Goal: Information Seeking & Learning: Compare options

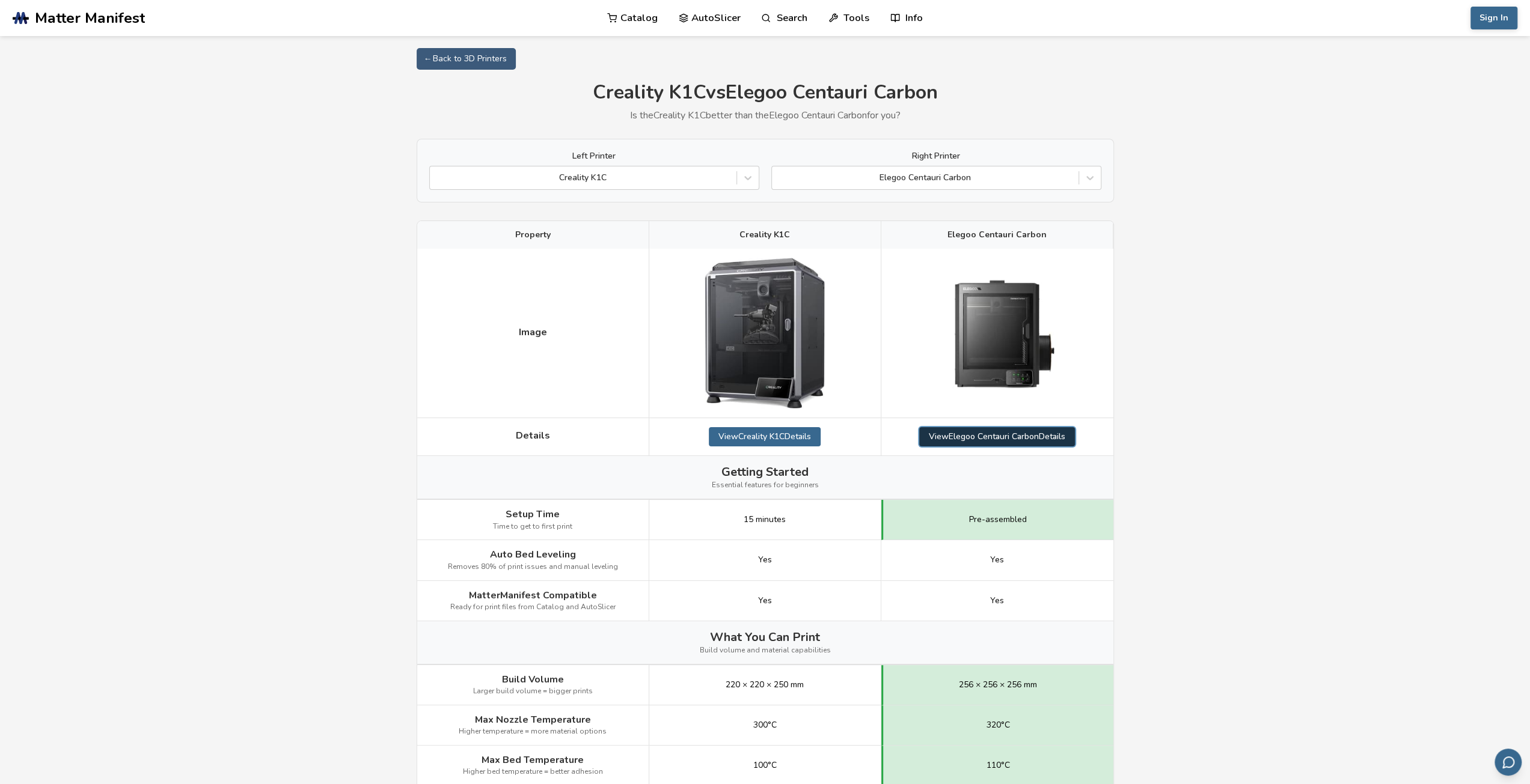
click at [986, 433] on link "View Elegoo Centauri Carbon Details" at bounding box center [997, 436] width 155 height 19
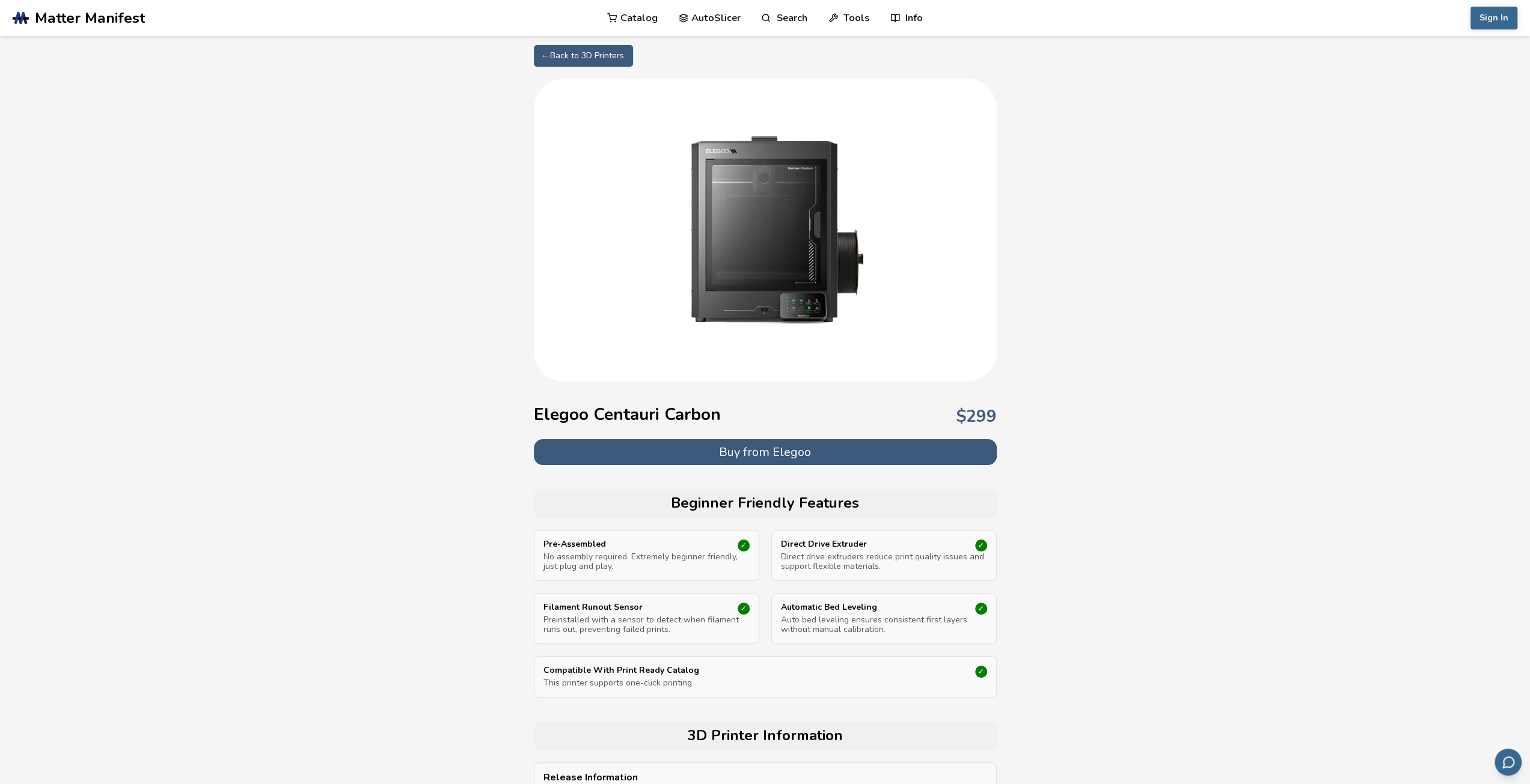
click at [820, 66] on div "Compare Entry Level 3D Printers by Price and Features" at bounding box center [844, 67] width 190 height 8
select select "**********"
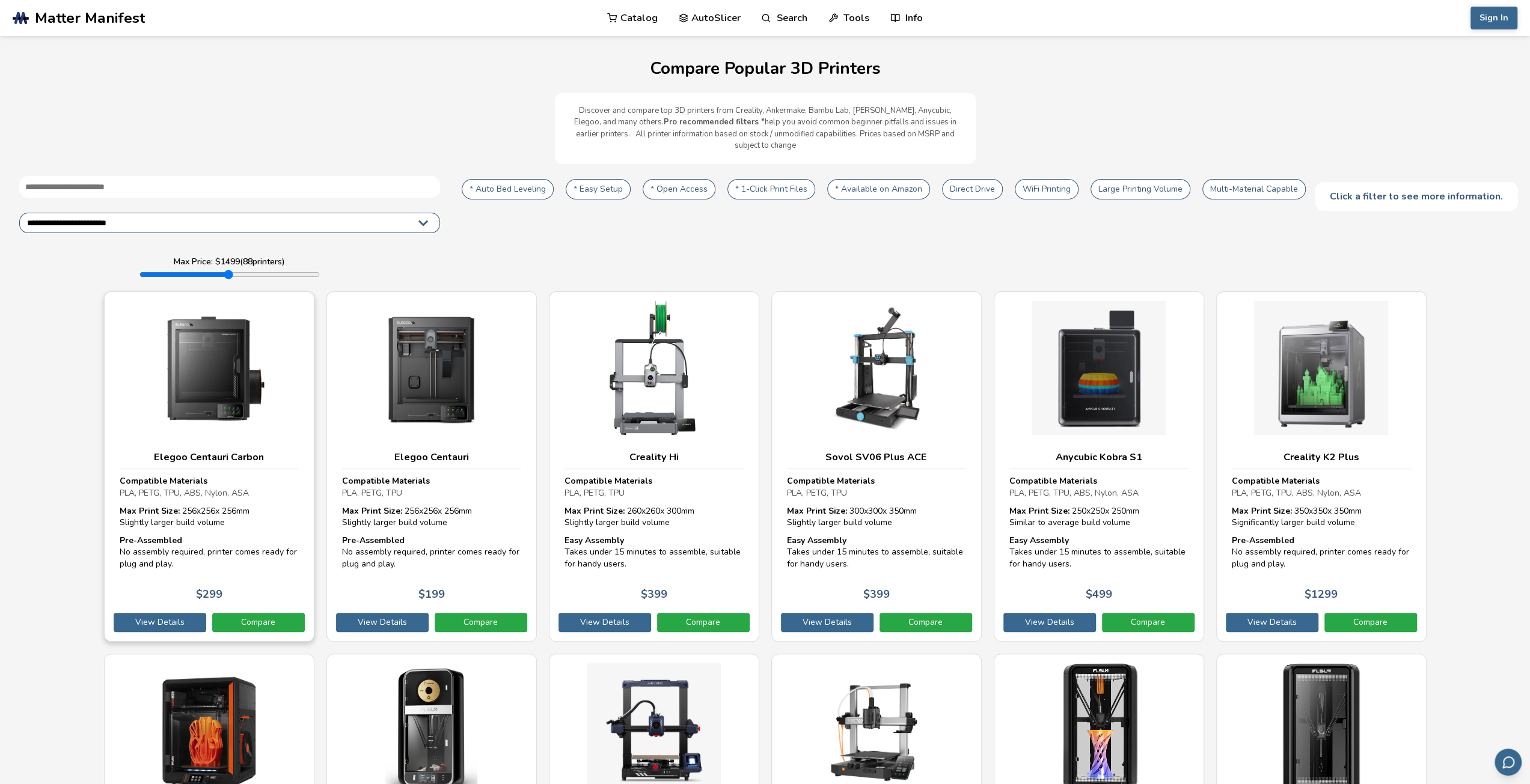
scroll to position [60, 0]
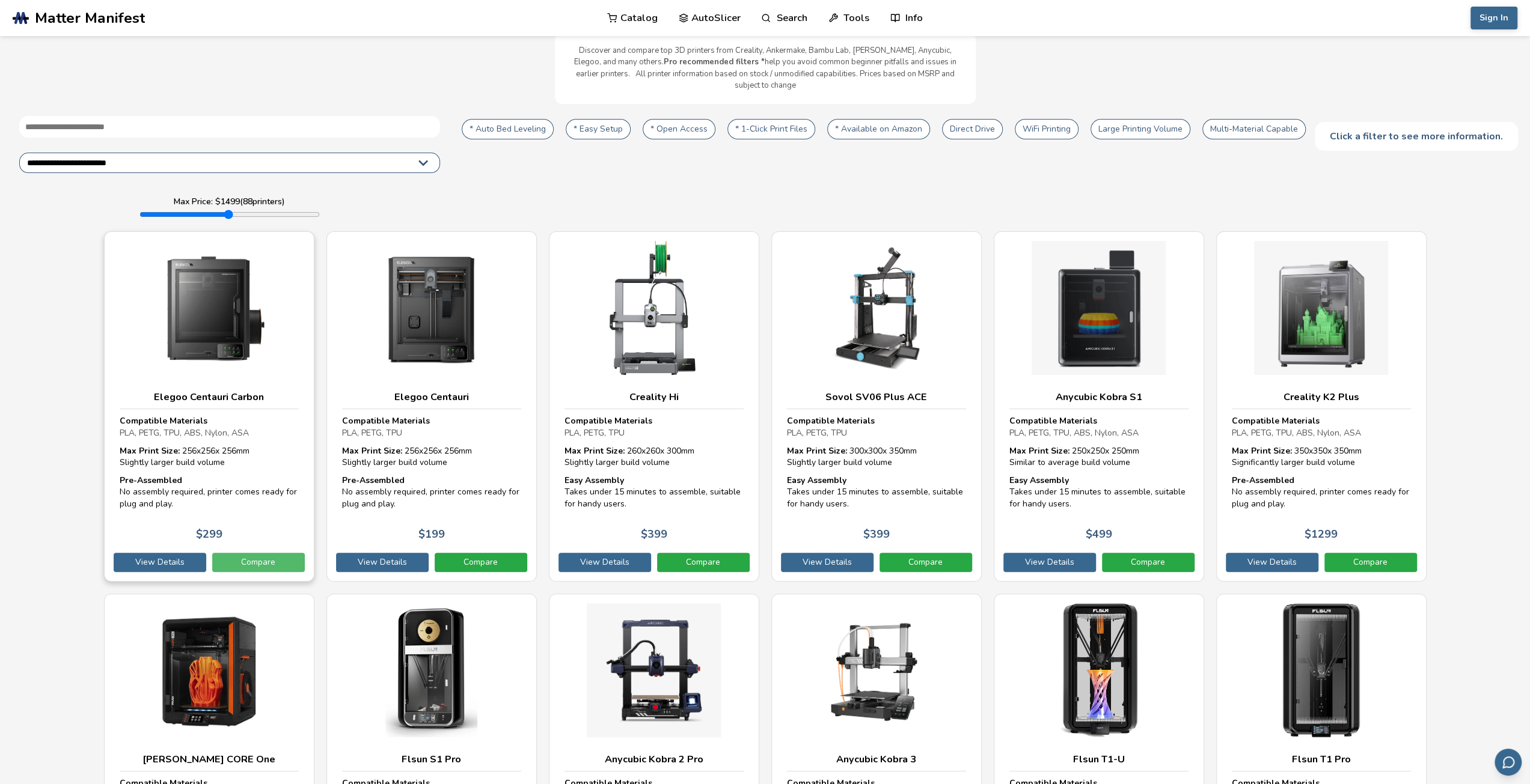
click at [257, 553] on link "Compare" at bounding box center [259, 562] width 92 height 19
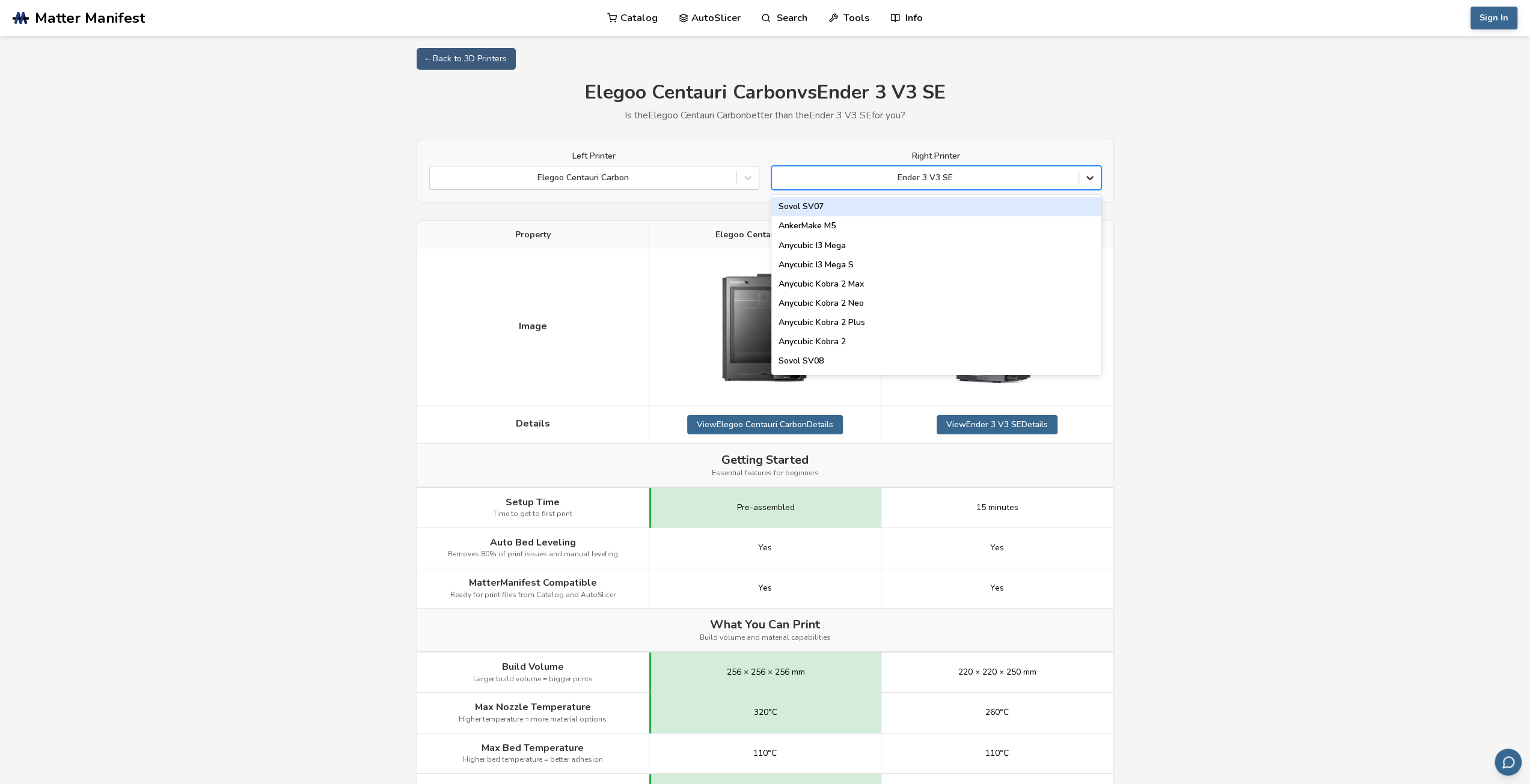
click at [1086, 175] on icon at bounding box center [1089, 177] width 12 height 12
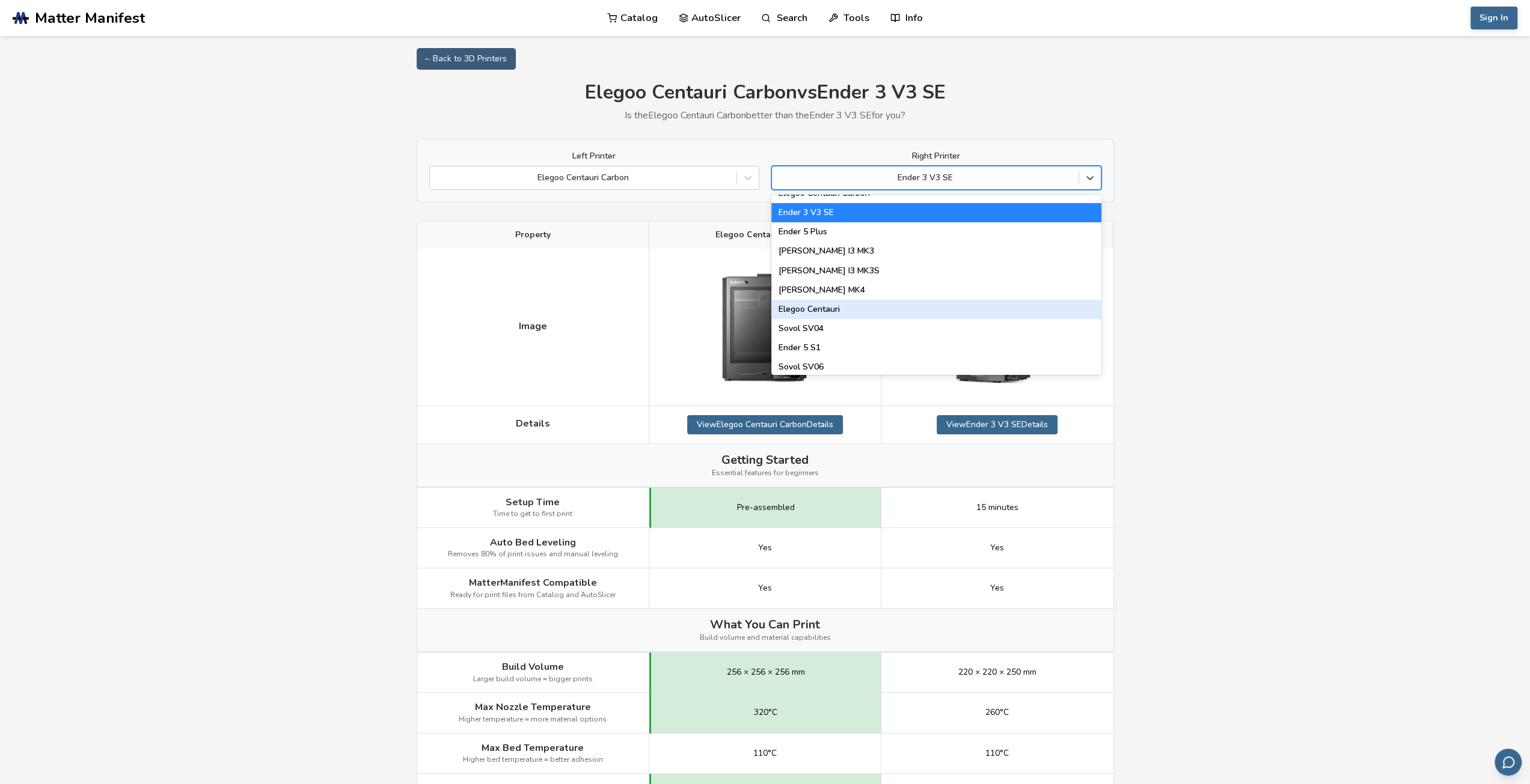
scroll to position [200, 0]
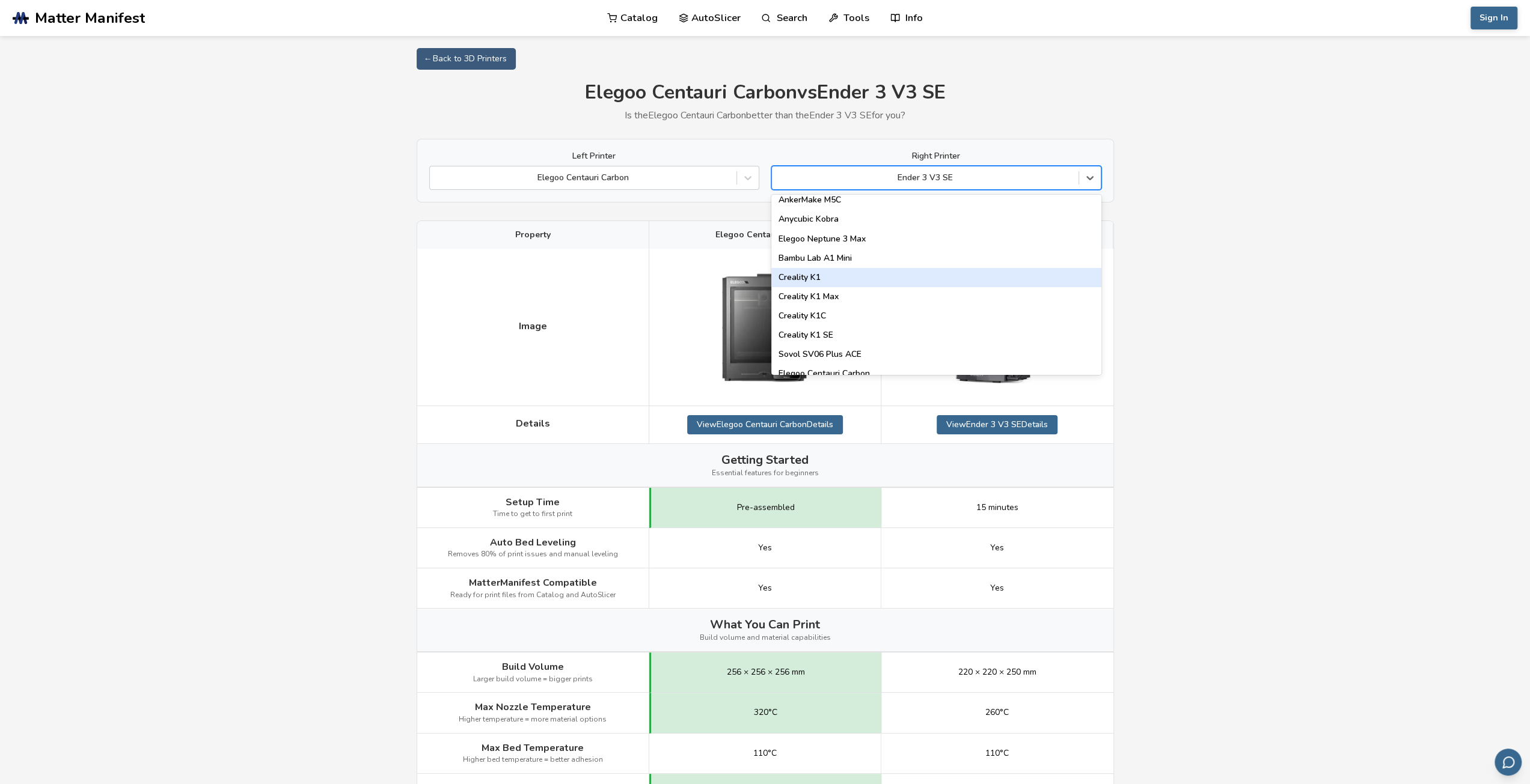
click at [812, 277] on div "Creality K1" at bounding box center [936, 277] width 330 height 19
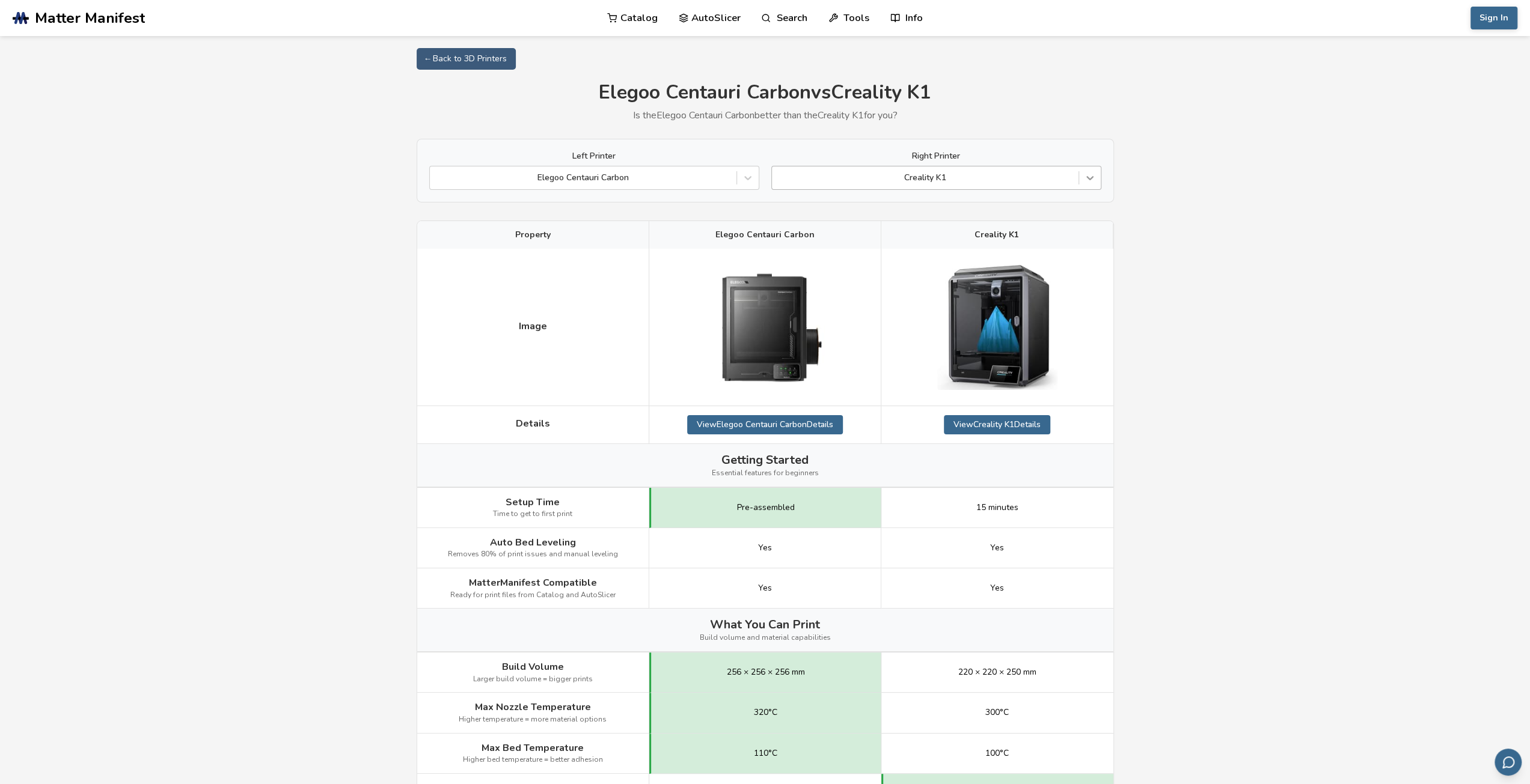
click at [1096, 170] on div at bounding box center [1090, 178] width 22 height 22
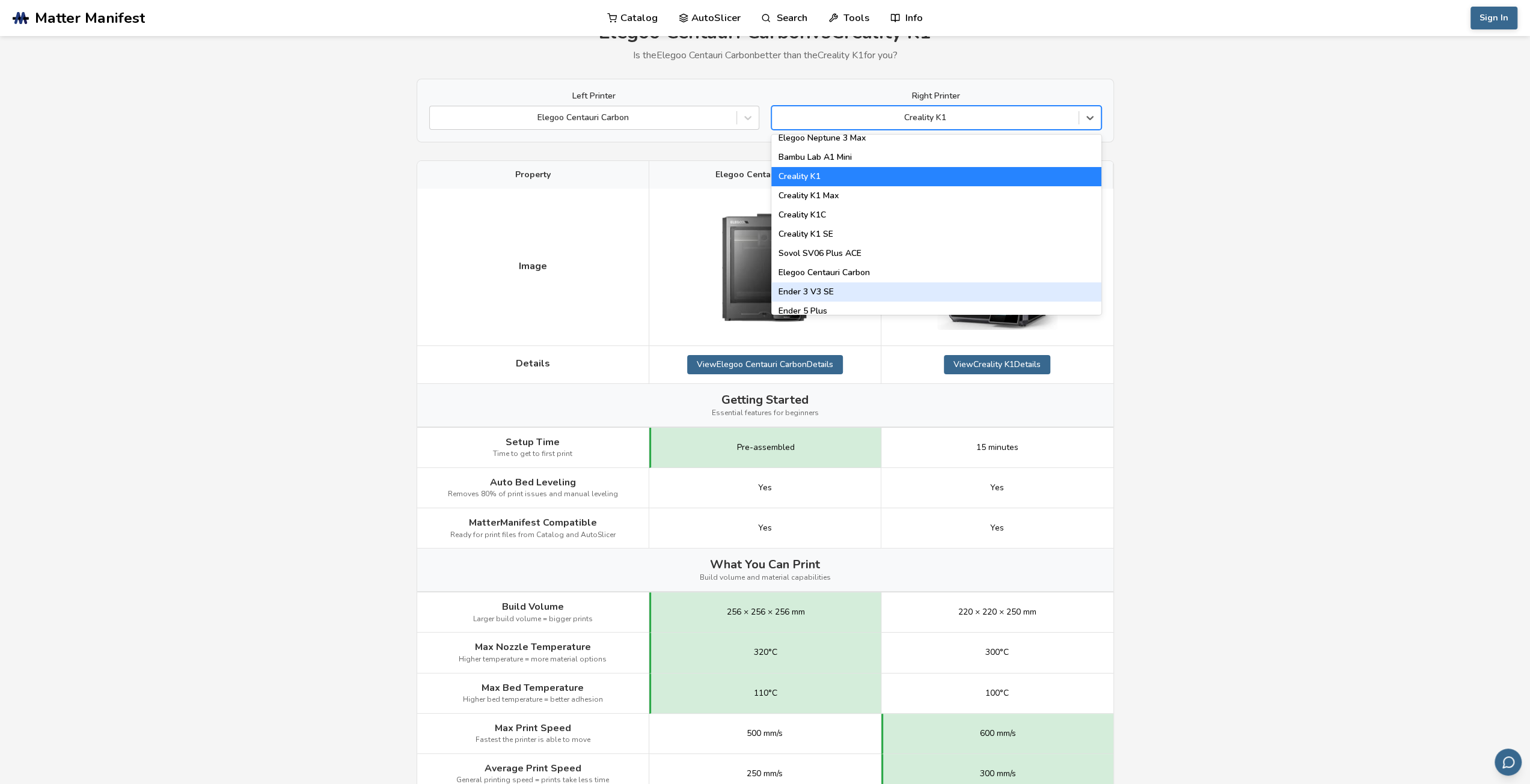
scroll to position [120, 0]
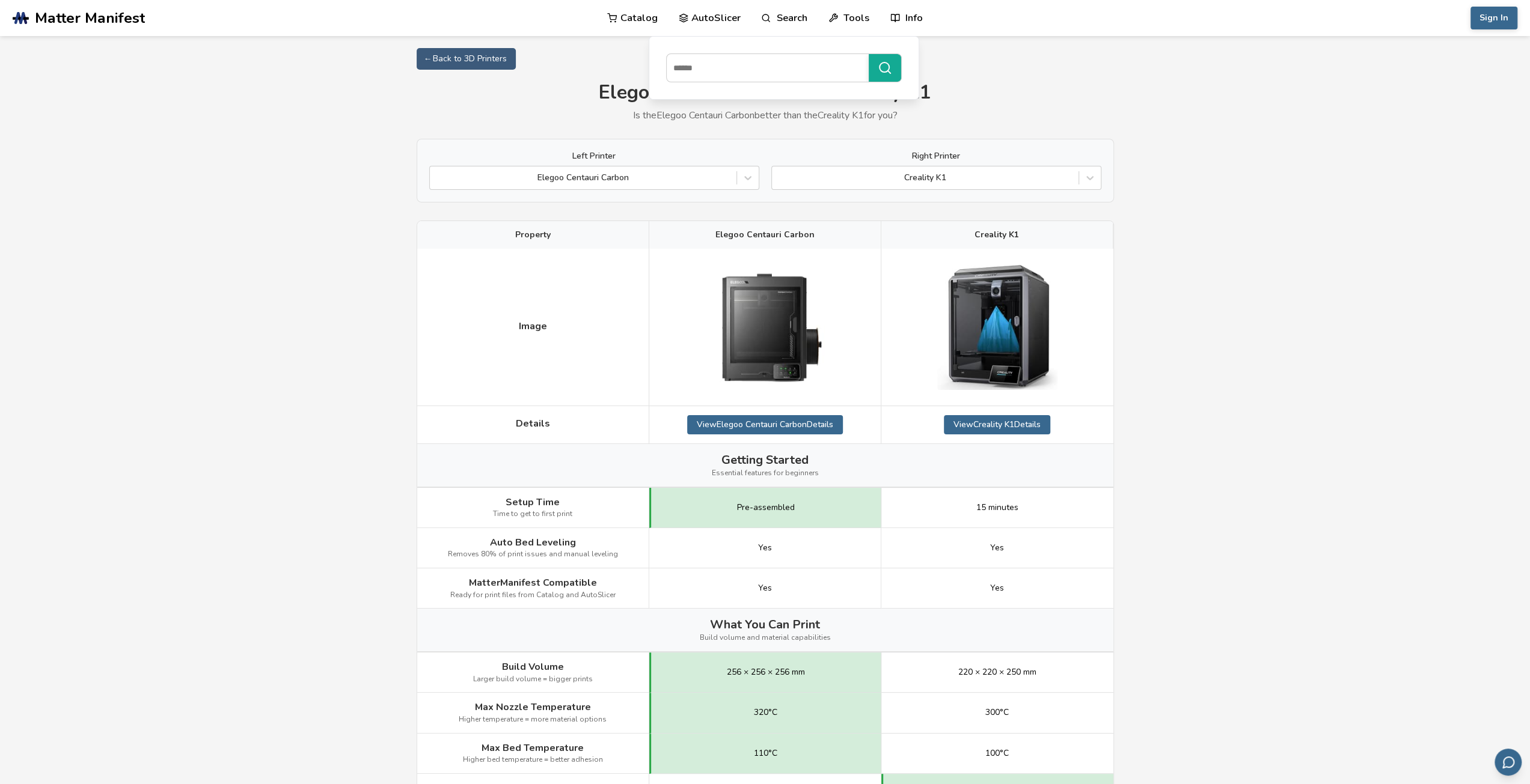
scroll to position [60, 0]
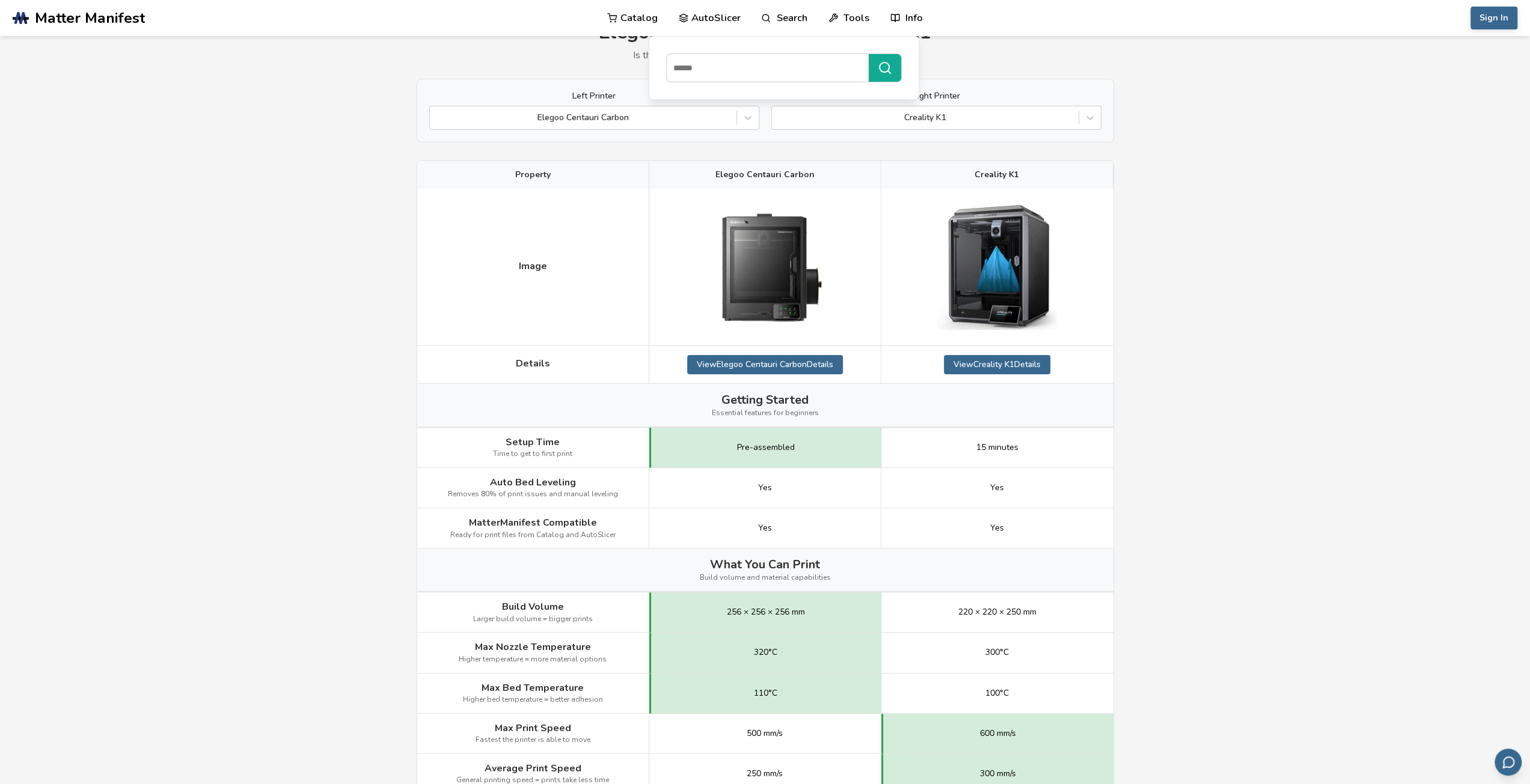
select select "**********"
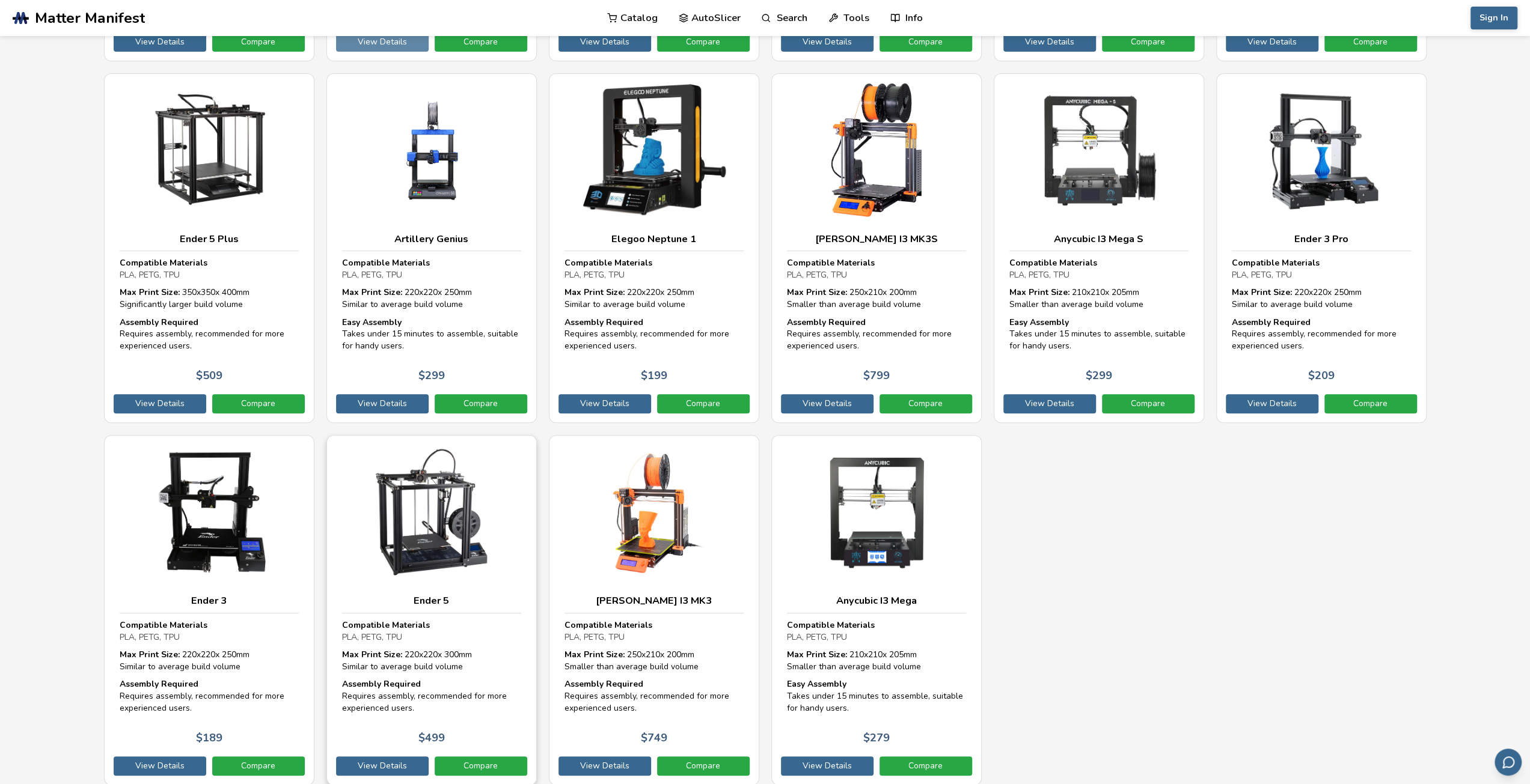
scroll to position [5120, 0]
